Goal: Task Accomplishment & Management: Use online tool/utility

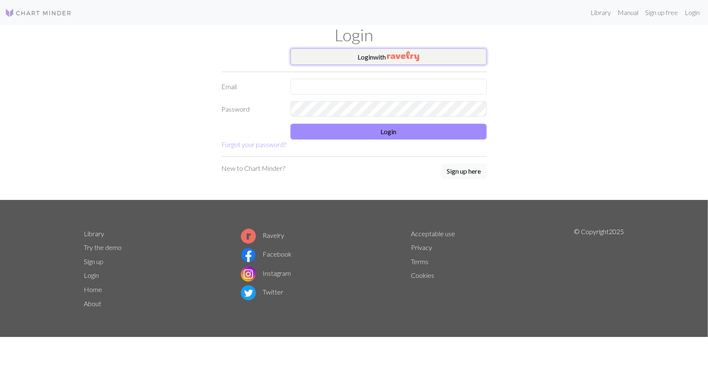
click at [333, 56] on button "Login with" at bounding box center [388, 56] width 196 height 17
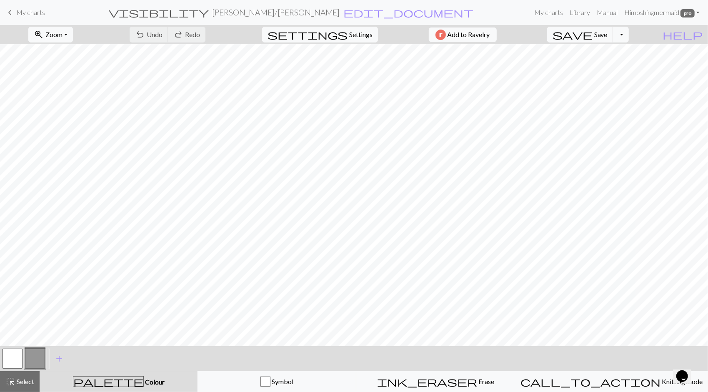
click at [19, 13] on span "My charts" at bounding box center [30, 12] width 29 height 8
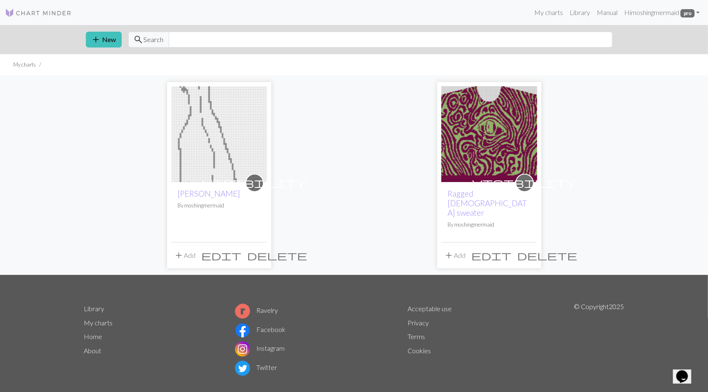
click at [484, 135] on img at bounding box center [489, 134] width 96 height 96
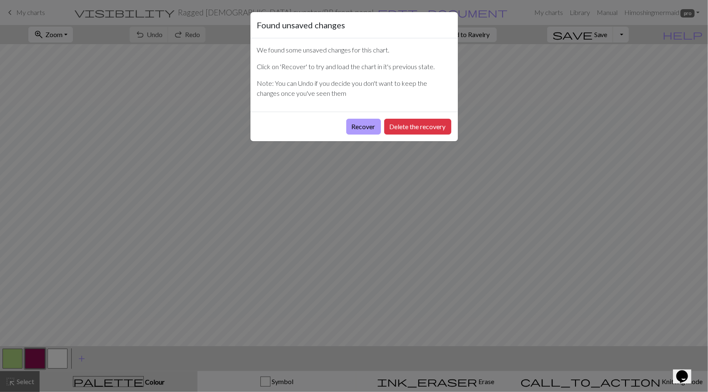
click at [354, 129] on button "Recover" at bounding box center [363, 127] width 35 height 16
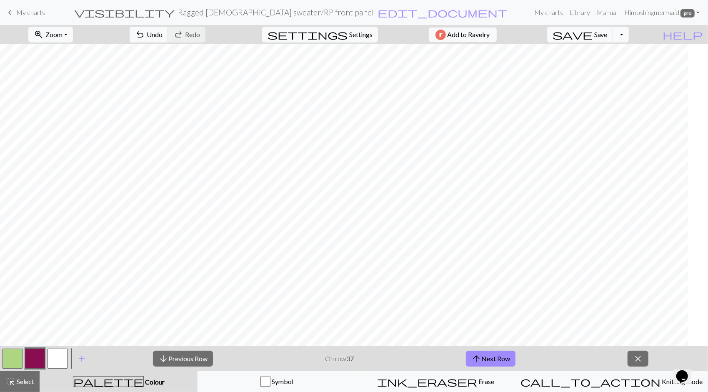
scroll to position [833, 0]
click at [504, 356] on button "arrow_upward Next Row" at bounding box center [491, 359] width 50 height 16
click at [493, 357] on button "arrow_upward Next Row" at bounding box center [491, 359] width 50 height 16
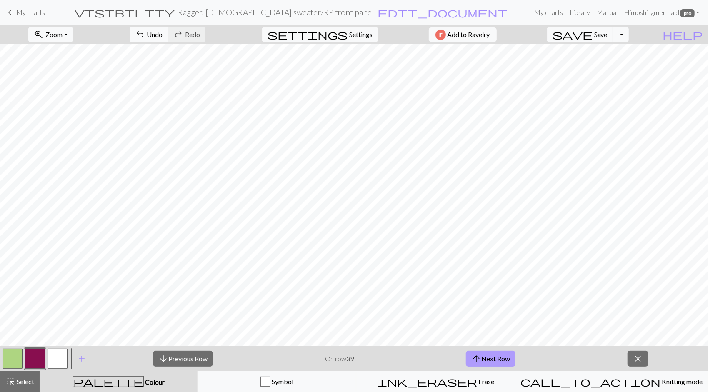
click at [499, 356] on button "arrow_upward Next Row" at bounding box center [491, 359] width 50 height 16
click at [484, 353] on button "arrow_upward Next Row" at bounding box center [491, 359] width 50 height 16
click at [500, 362] on button "arrow_upward Next Row" at bounding box center [491, 359] width 50 height 16
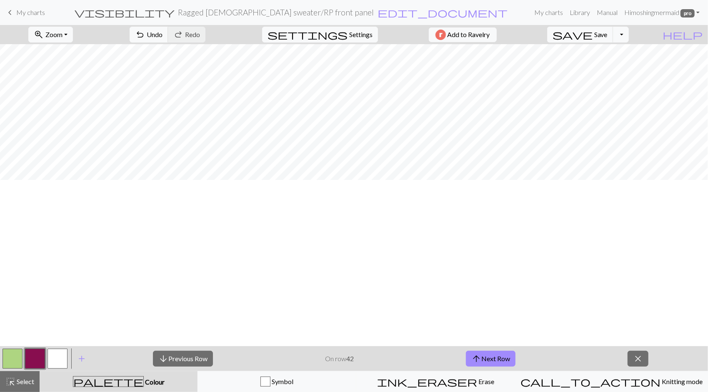
scroll to position [667, 0]
click at [63, 34] on span "Zoom" at bounding box center [53, 34] width 17 height 8
click at [69, 98] on button "50%" at bounding box center [62, 99] width 66 height 13
click at [73, 32] on button "zoom_in Zoom Zoom" at bounding box center [50, 35] width 45 height 16
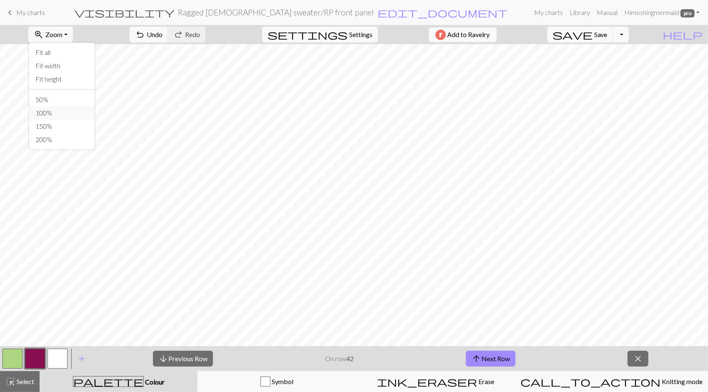
click at [68, 113] on button "100%" at bounding box center [62, 112] width 66 height 13
click at [490, 360] on button "arrow_upward Next Row" at bounding box center [491, 359] width 50 height 16
drag, startPoint x: 608, startPoint y: 347, endPoint x: 604, endPoint y: 343, distance: 4.7
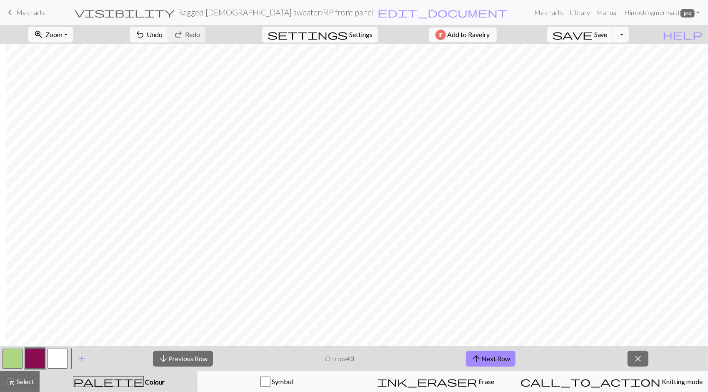
click at [604, 343] on div "zoom_in Zoom Zoom Fit all Fit width Fit height 50% 100% 150% 200% undo Undo Und…" at bounding box center [354, 208] width 708 height 367
click at [501, 356] on button "arrow_upward Next Row" at bounding box center [491, 359] width 50 height 16
